Goal: Complete application form

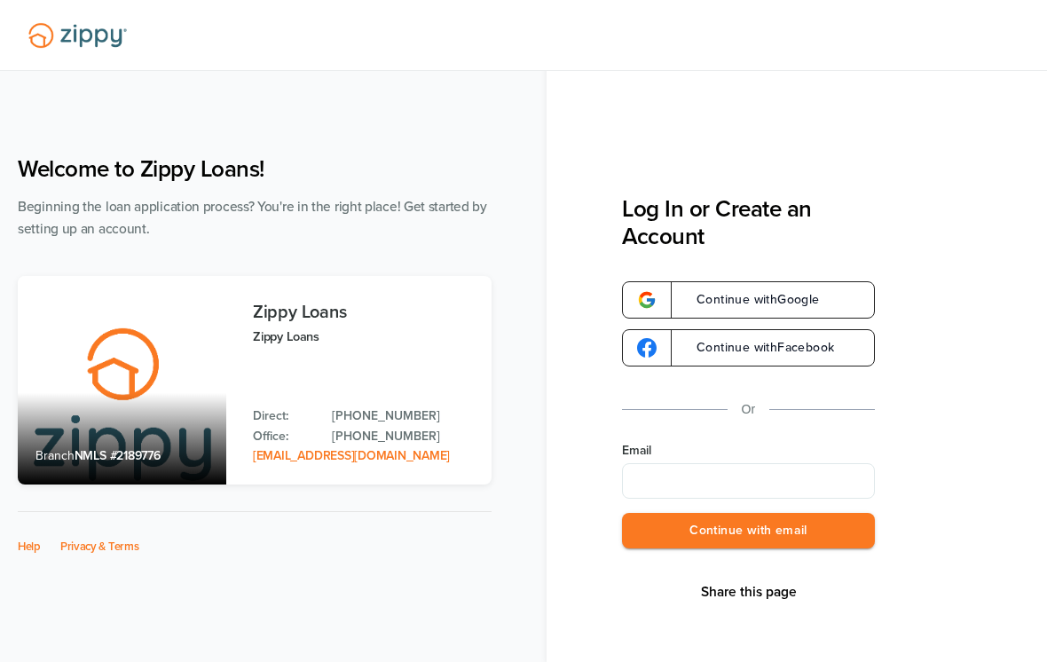
click at [799, 484] on input "Email" at bounding box center [748, 480] width 253 height 35
click at [823, 535] on button "Continue with email" at bounding box center [748, 531] width 253 height 36
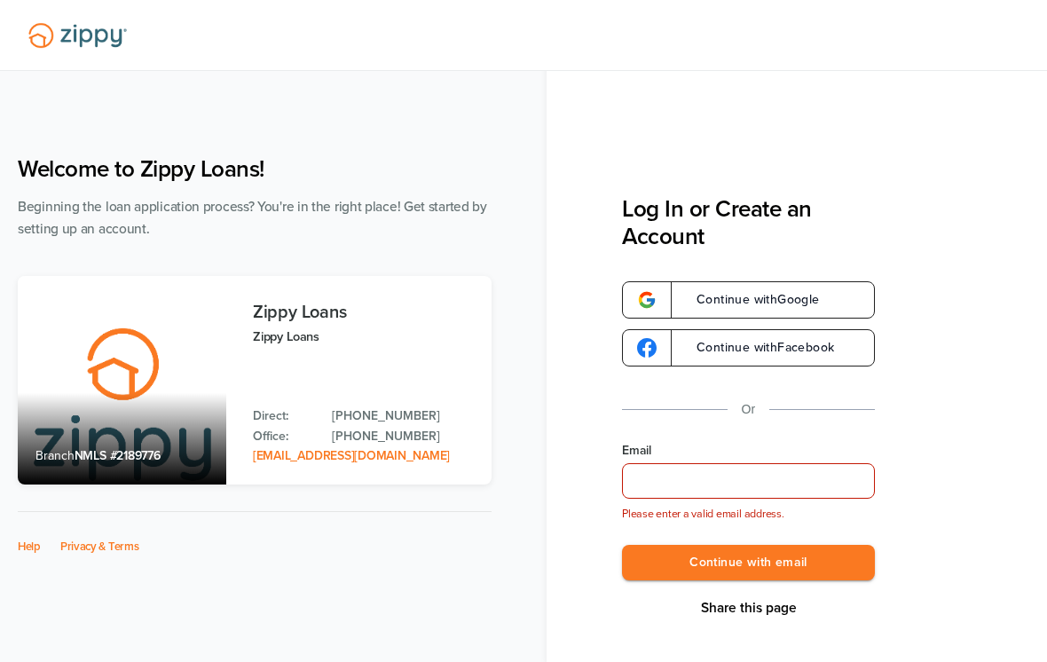
click at [809, 493] on input "Email" at bounding box center [748, 480] width 253 height 35
click at [807, 494] on input "Email" at bounding box center [748, 480] width 253 height 35
type input "**********"
click at [817, 553] on button "Continue with email" at bounding box center [748, 563] width 253 height 36
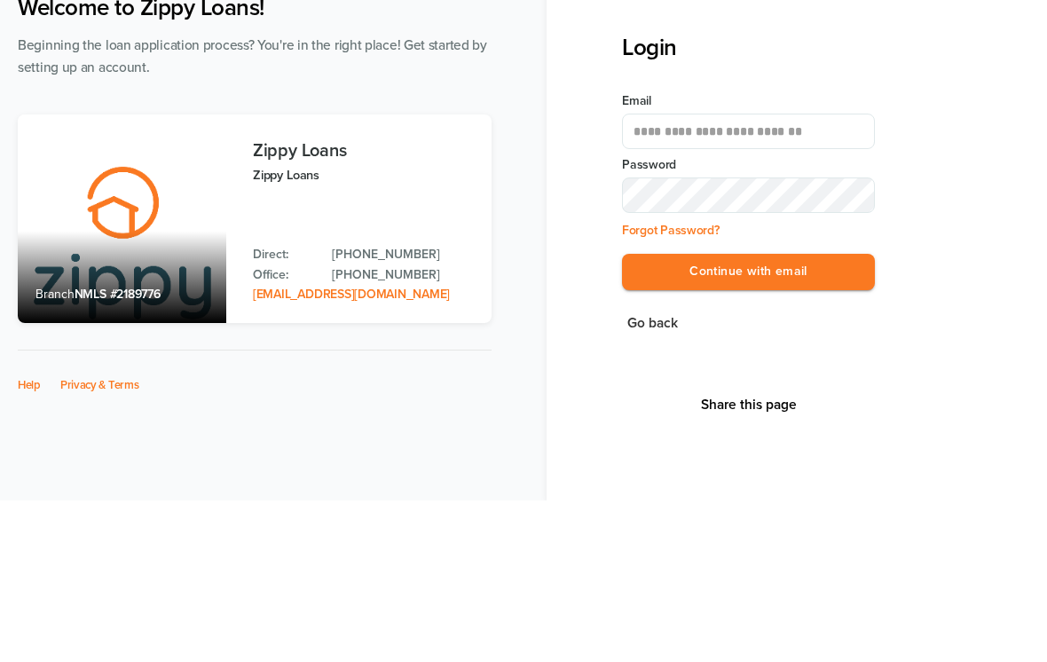
click at [748, 415] on button "Continue with email" at bounding box center [748, 433] width 253 height 36
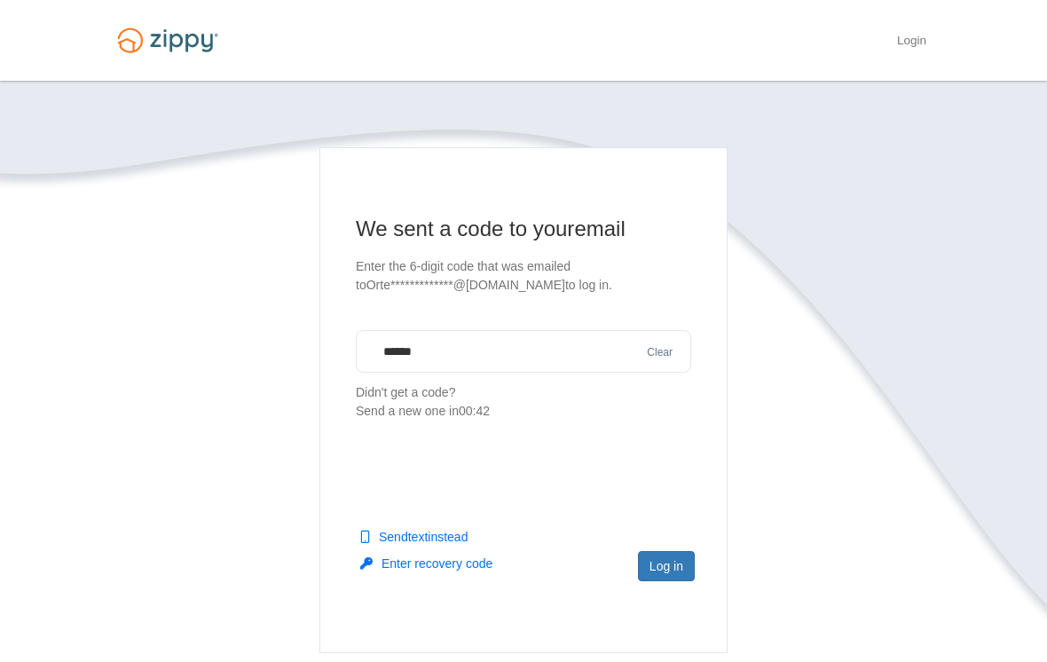
type input "******"
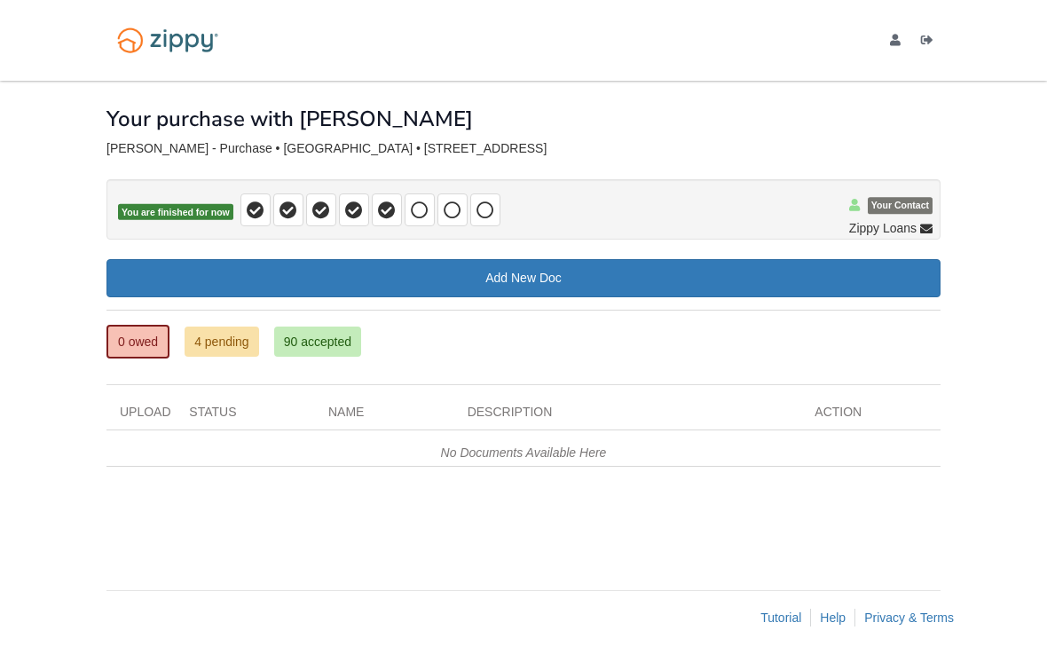
click at [243, 347] on link "4 pending" at bounding box center [221, 341] width 75 height 30
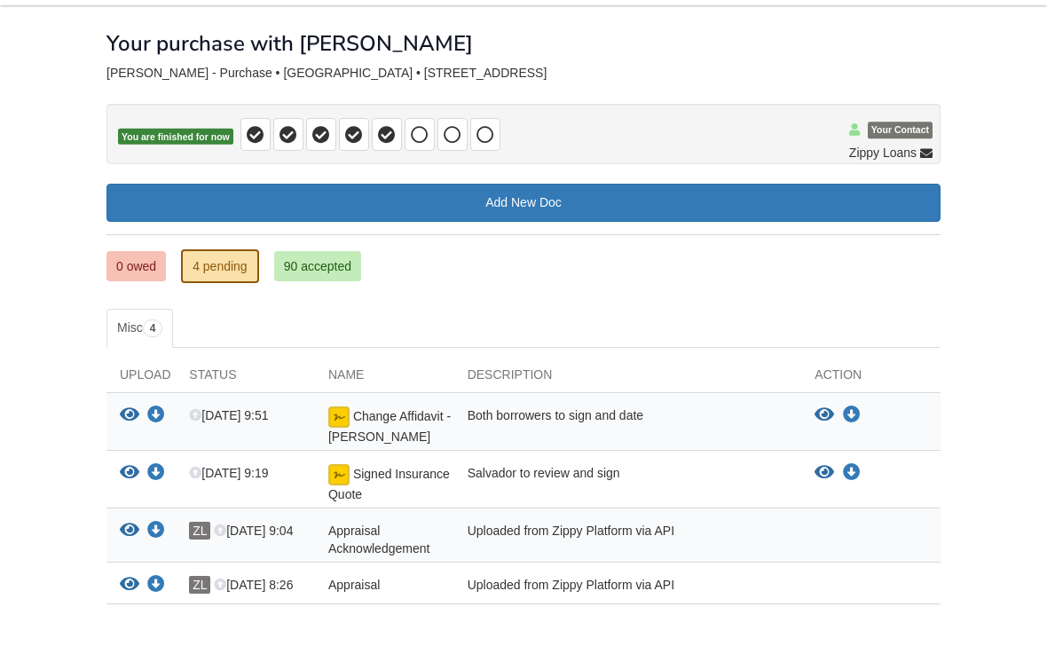
scroll to position [74, 0]
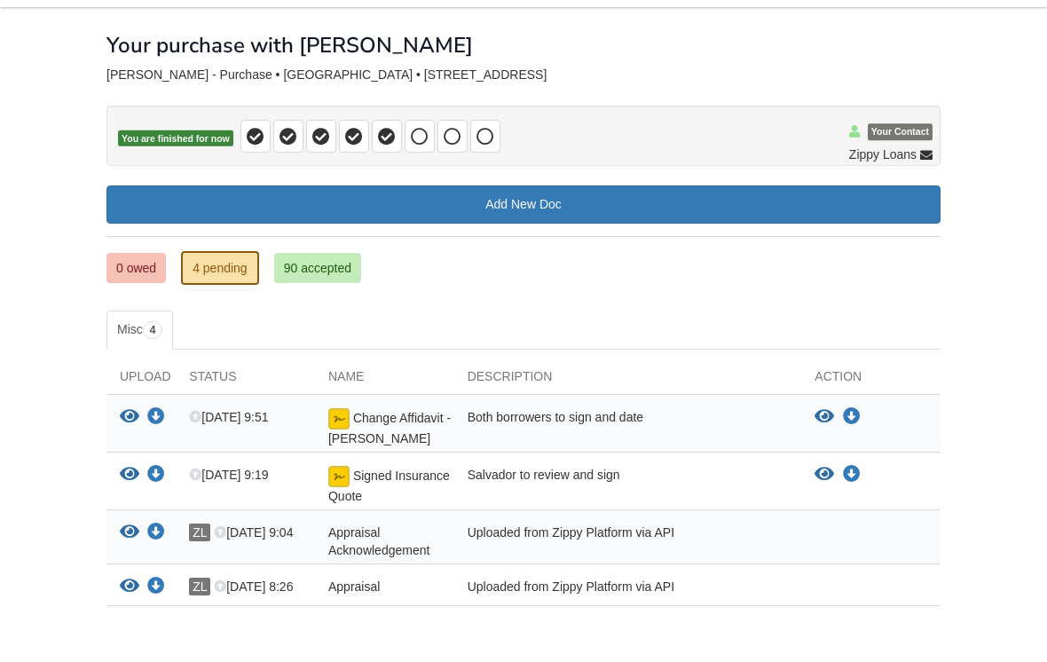
click at [143, 270] on link "0 owed" at bounding box center [135, 268] width 59 height 30
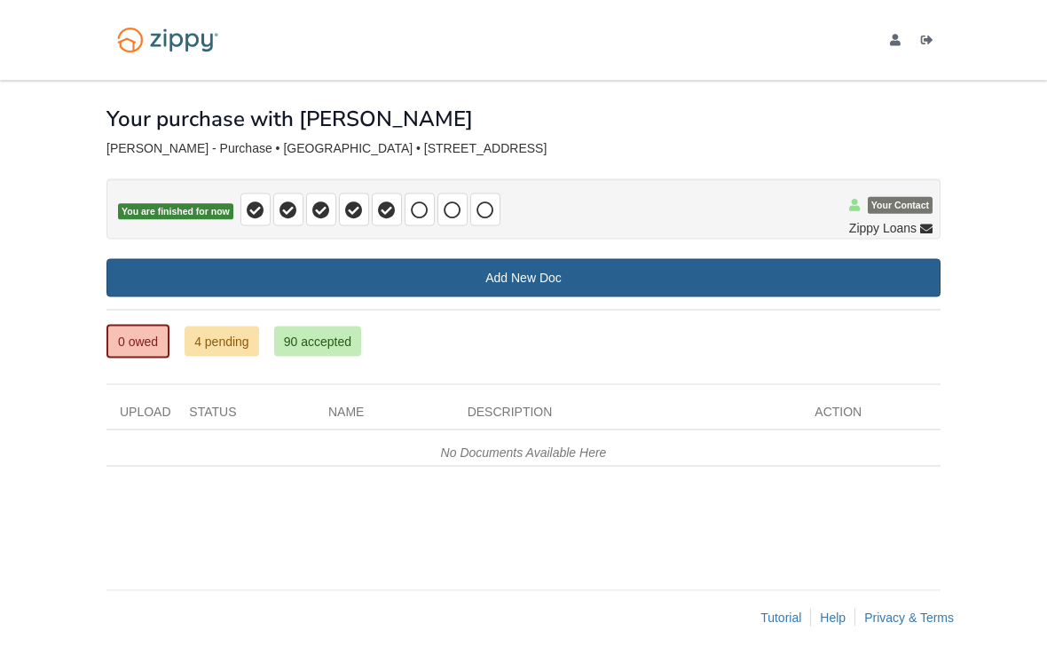
scroll to position [8, 0]
